Goal: Transaction & Acquisition: Purchase product/service

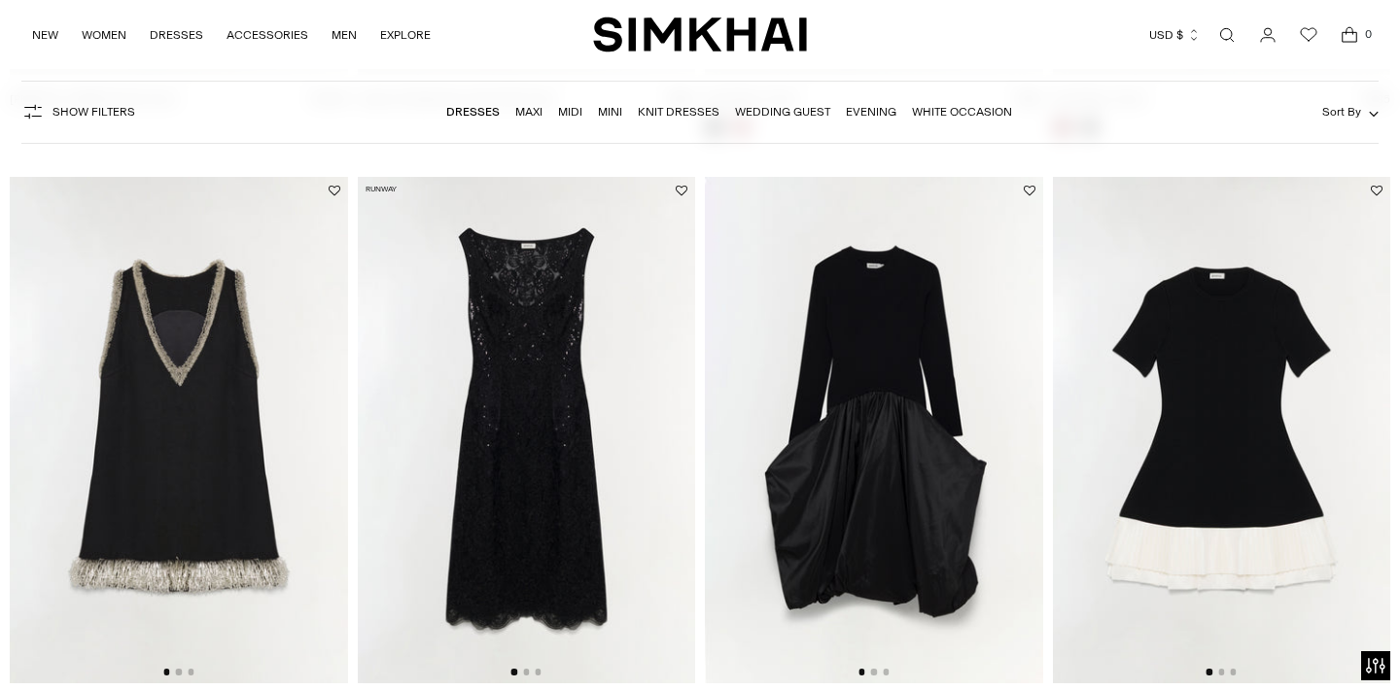
scroll to position [2592, 0]
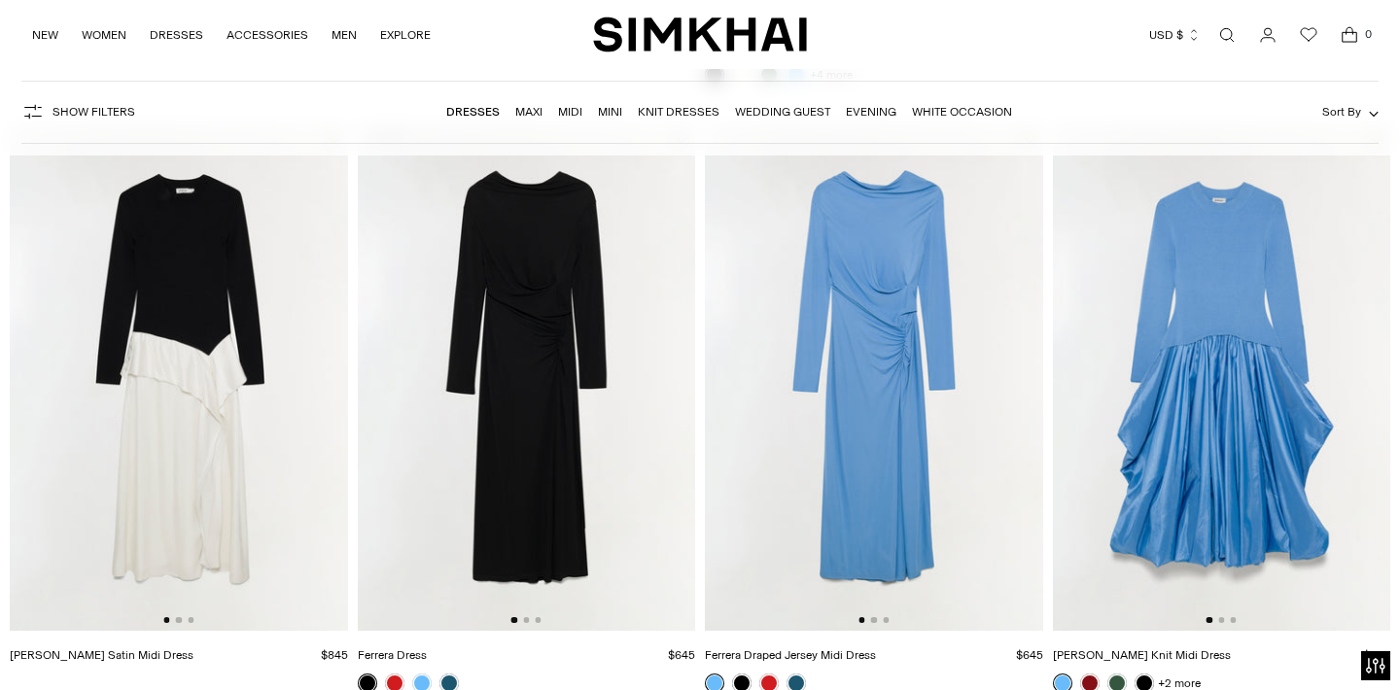
click at [857, 344] on img at bounding box center [874, 377] width 338 height 506
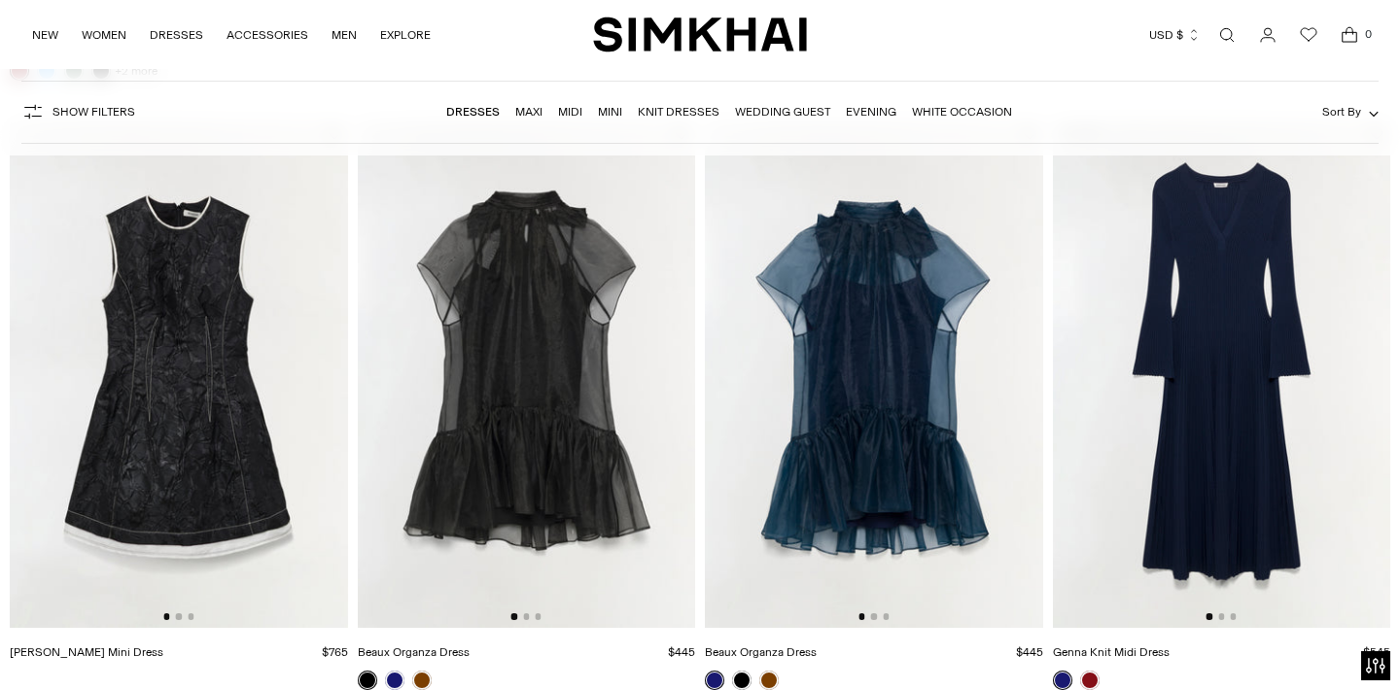
scroll to position [3856, 0]
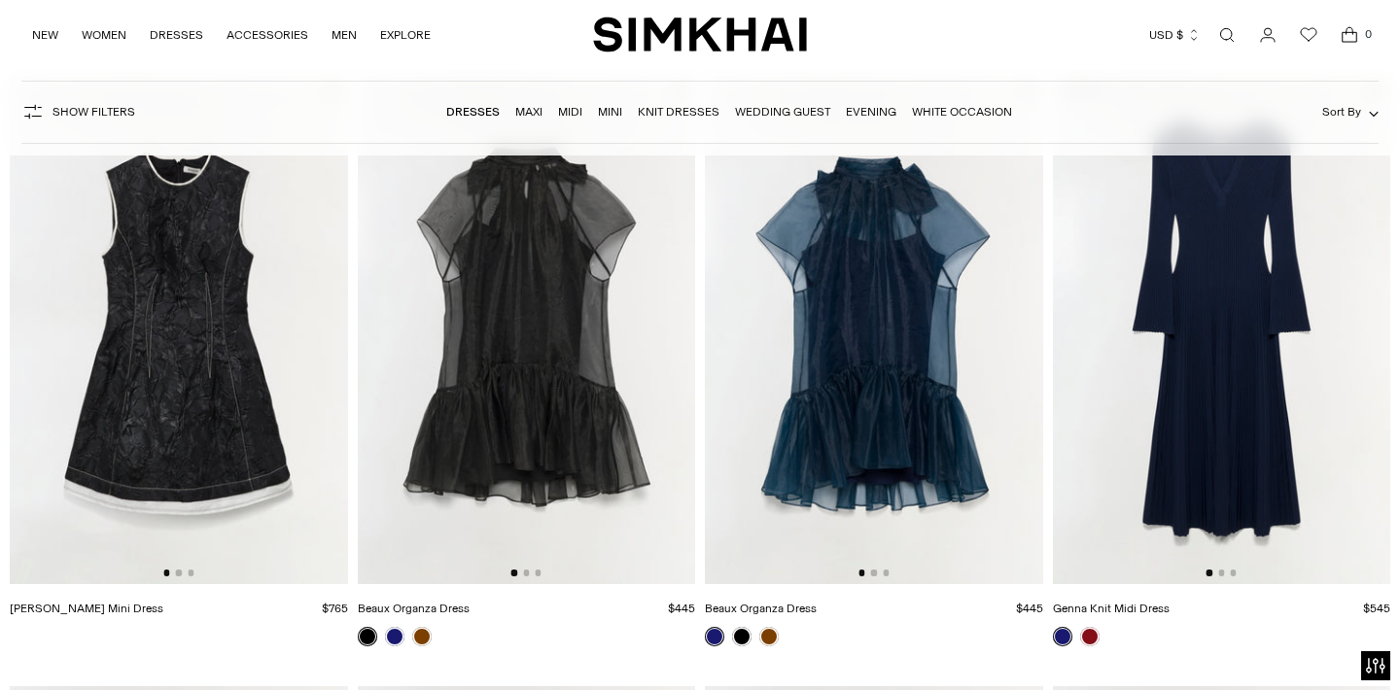
click at [909, 391] on img at bounding box center [874, 330] width 338 height 506
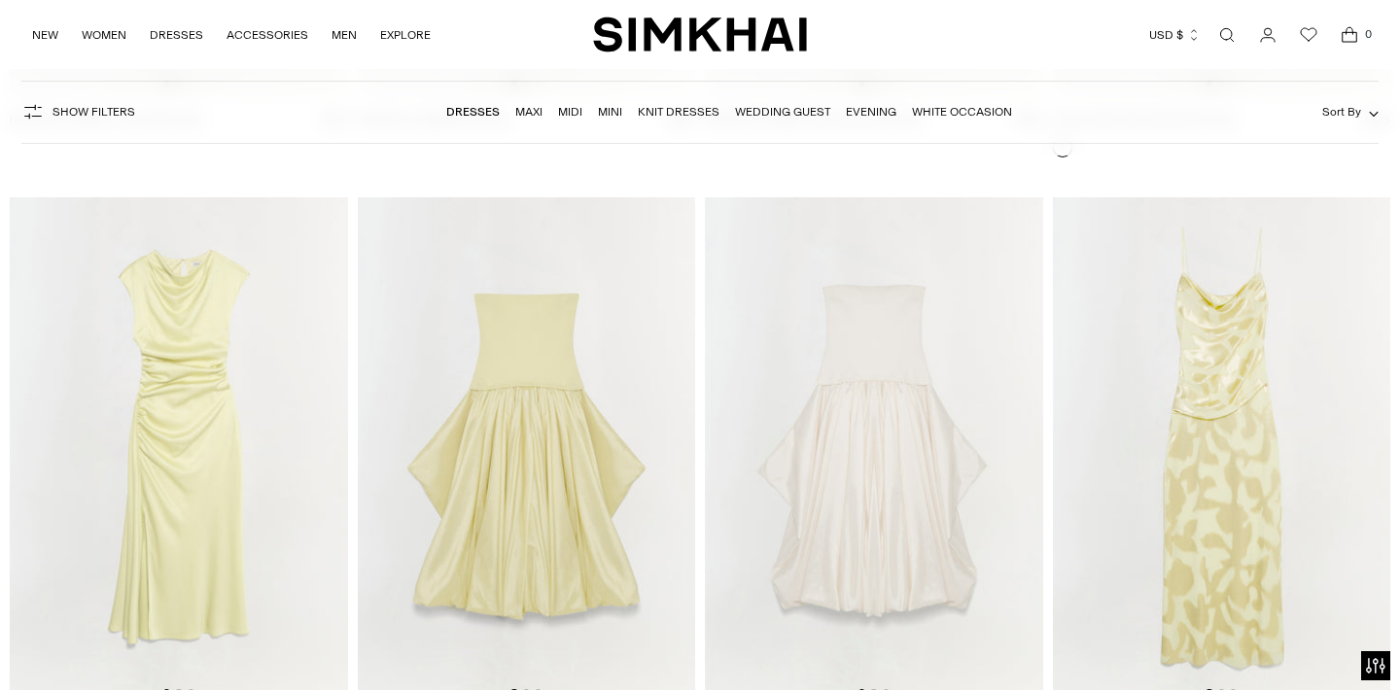
scroll to position [9254, 0]
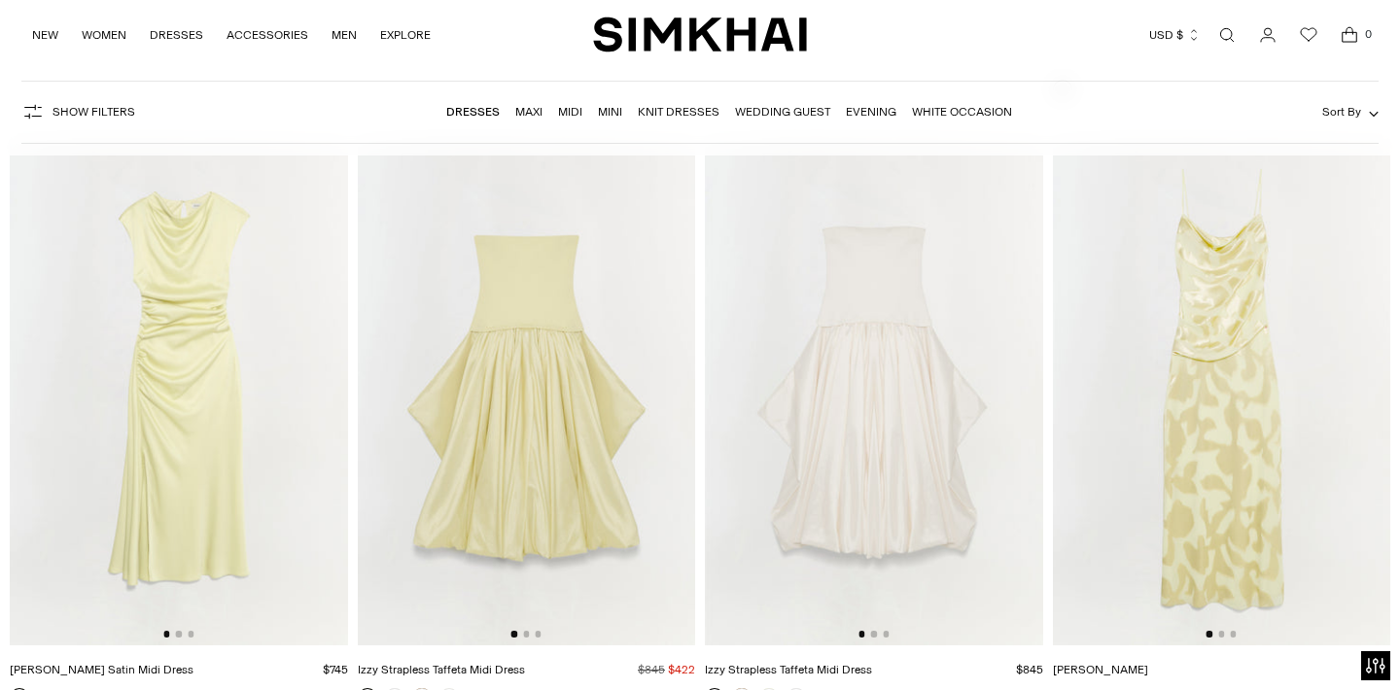
click at [1215, 381] on img at bounding box center [1222, 392] width 338 height 506
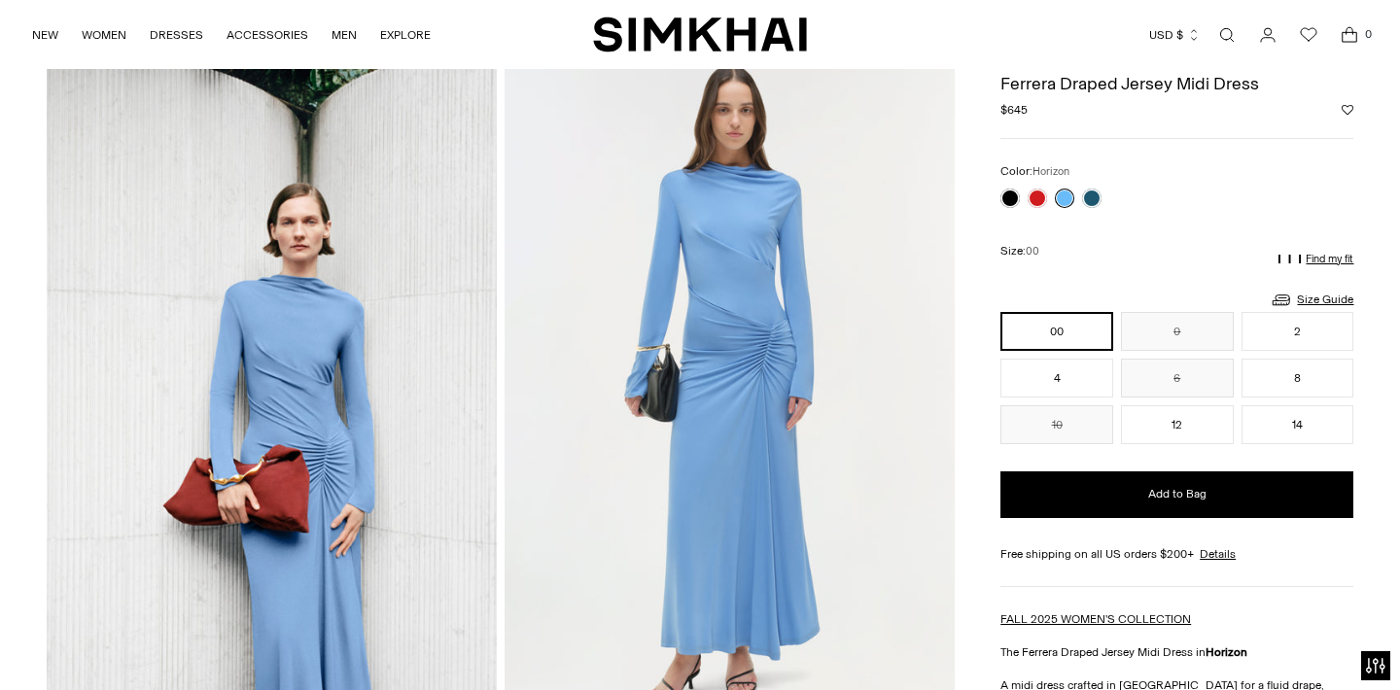
scroll to position [88, 0]
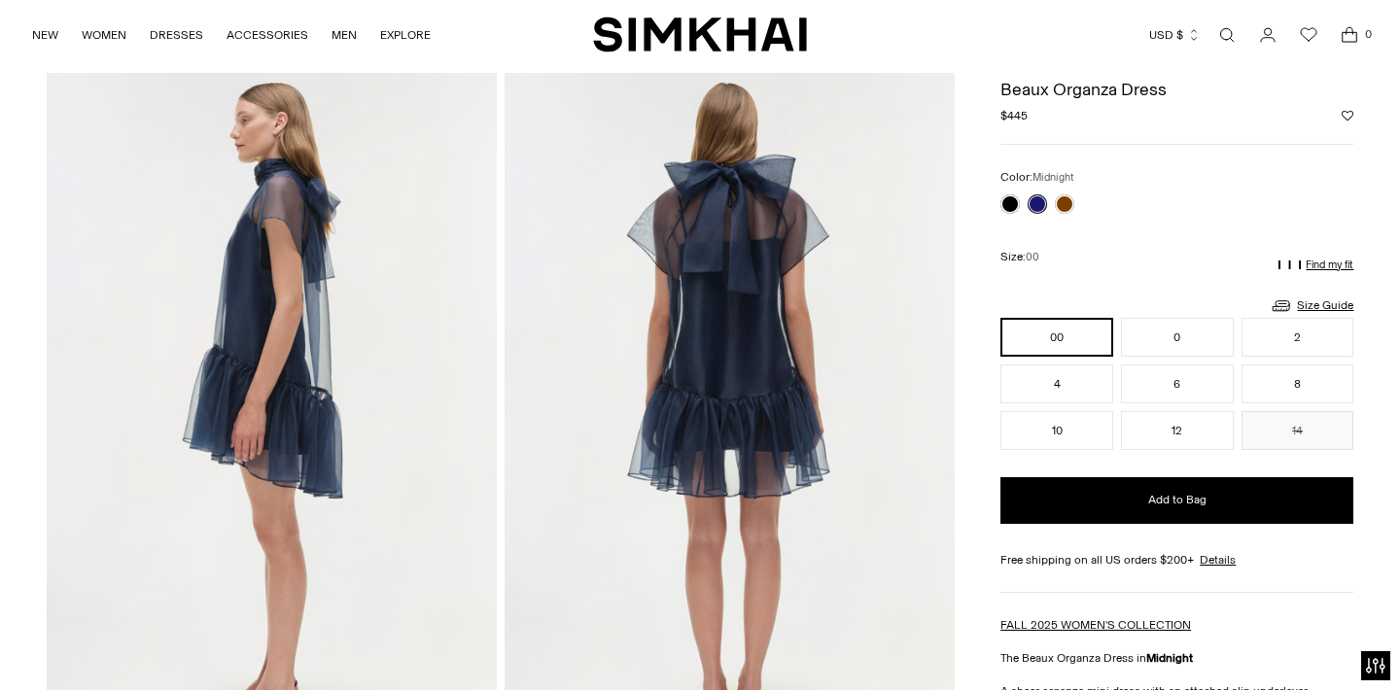
scroll to position [749, 0]
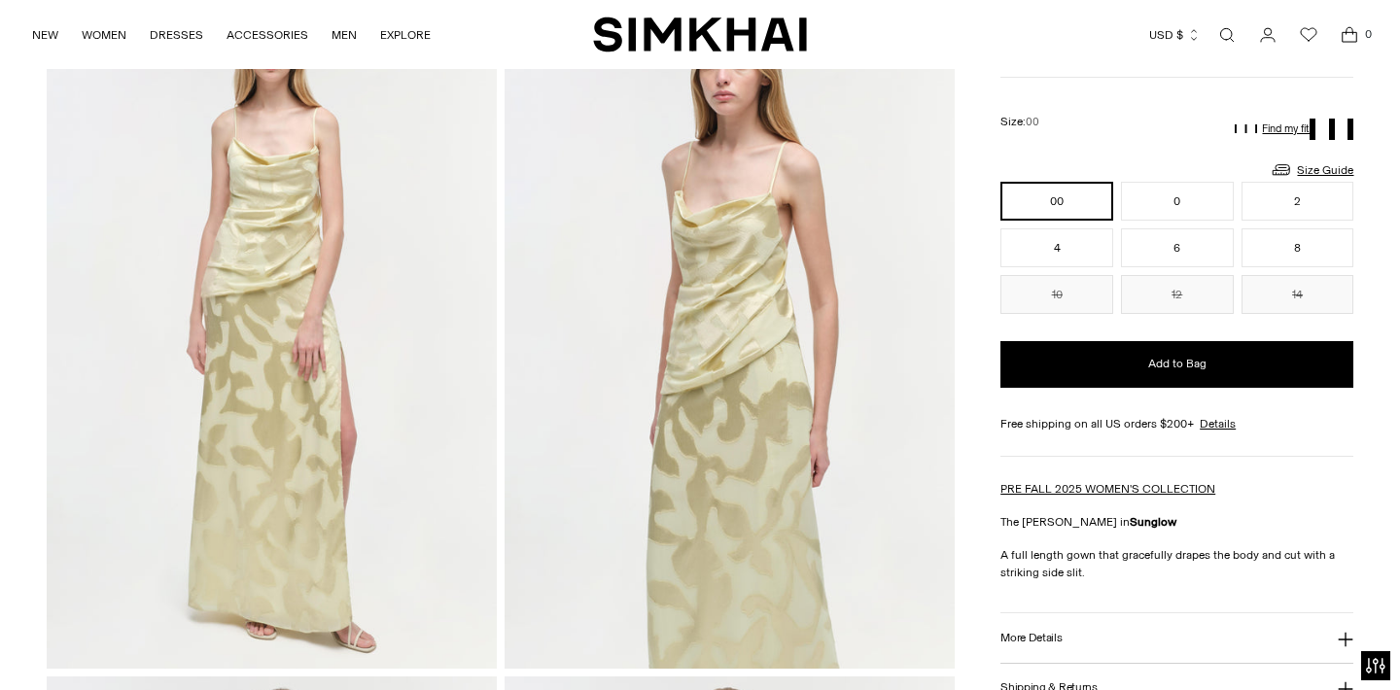
scroll to position [148, 0]
